Goal: Task Accomplishment & Management: Manage account settings

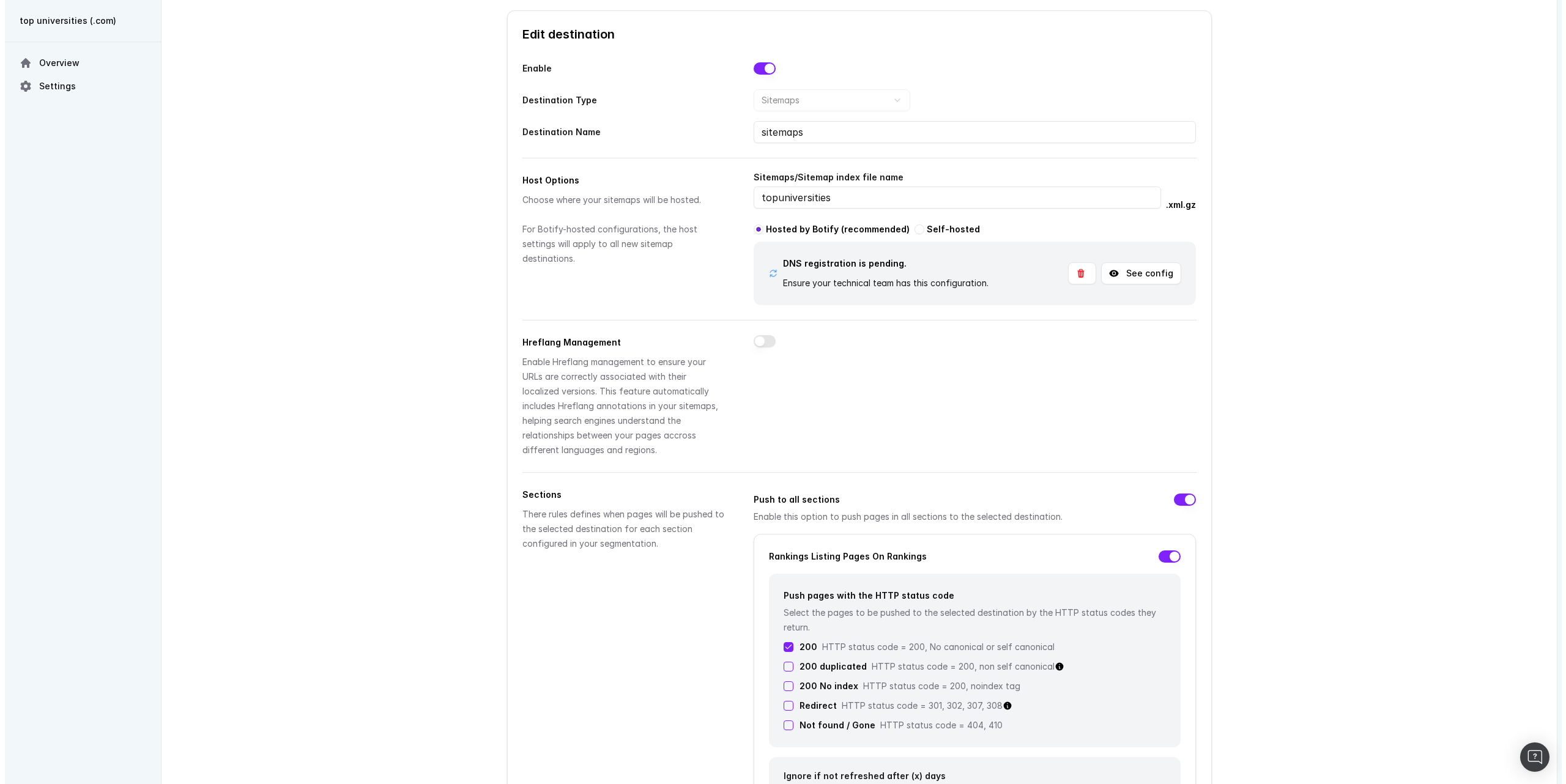
scroll to position [92, 0]
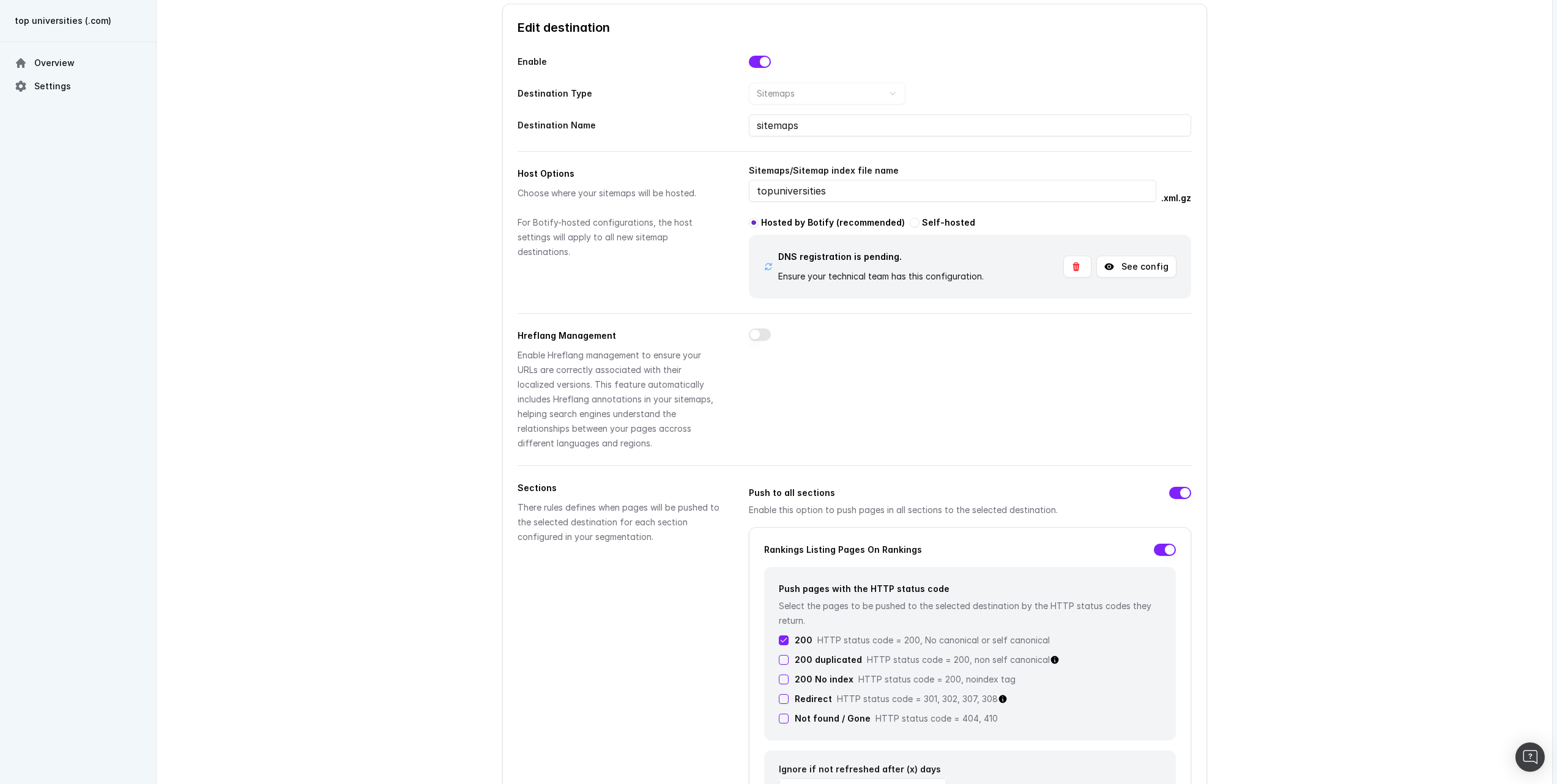
click at [1156, 267] on button "See config" at bounding box center [1136, 267] width 80 height 22
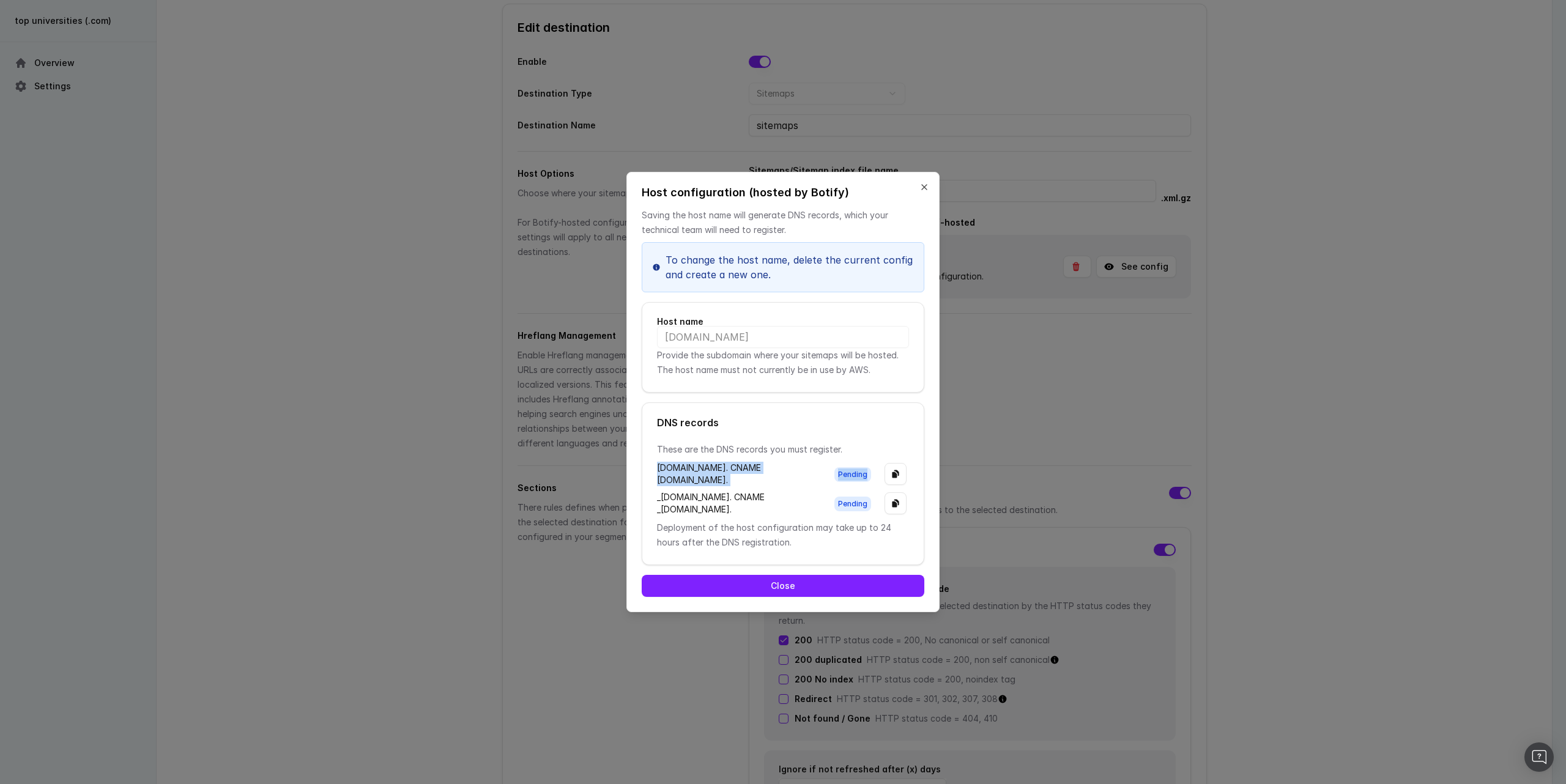
scroll to position [0, 28]
drag, startPoint x: 657, startPoint y: 443, endPoint x: 811, endPoint y: 472, distance: 156.7
click at [832, 467] on div "[DOMAIN_NAME]. CNAME [DOMAIN_NAME]. Pending" at bounding box center [783, 474] width 252 height 25
